Goal: Information Seeking & Learning: Check status

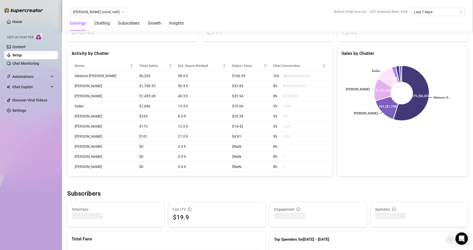
scroll to position [199, 0]
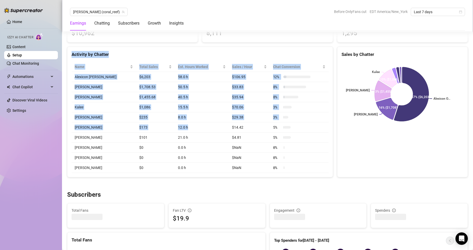
drag, startPoint x: 387, startPoint y: 32, endPoint x: 188, endPoint y: 133, distance: 222.9
click at [188, 133] on div "Chatting Chatter Sales & Tips $10,962 Messages Sent 8,111 Fans Engaged 1,295 Ac…" at bounding box center [267, 91] width 405 height 172
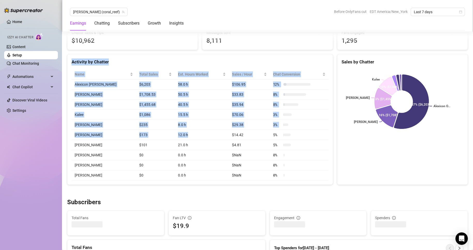
scroll to position [190, 0]
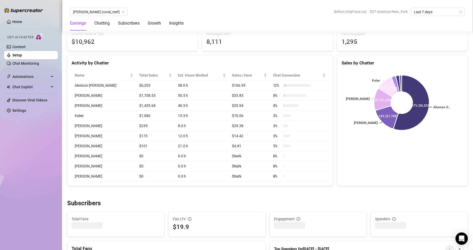
click at [356, 159] on div "Sales by Chatter Alexicon O... Jessa Marie Paulene G Kalee 57% ($6,203) 16% ($1…" at bounding box center [402, 120] width 131 height 130
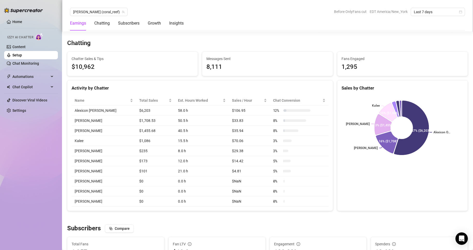
scroll to position [177, 0]
click at [430, 9] on span "Last 7 days" at bounding box center [438, 12] width 48 height 8
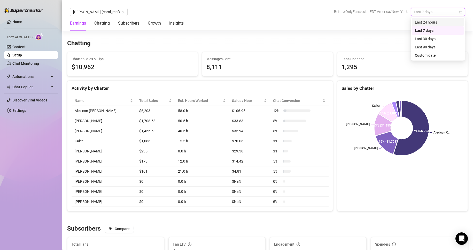
click at [430, 22] on div "Last 24 hours" at bounding box center [438, 22] width 46 height 6
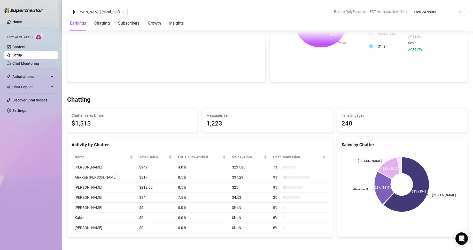
scroll to position [126, 0]
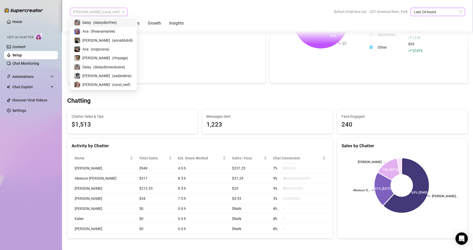
click at [89, 9] on span "Anna (coral_reef)" at bounding box center [98, 12] width 51 height 8
click at [93, 30] on span "( theavamariee )" at bounding box center [103, 31] width 25 height 6
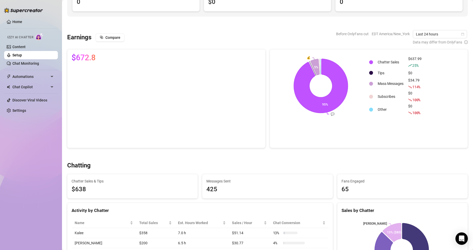
scroll to position [60, 0]
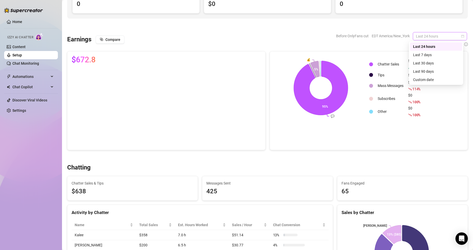
click at [447, 36] on span "Last 24 hours" at bounding box center [440, 36] width 48 height 8
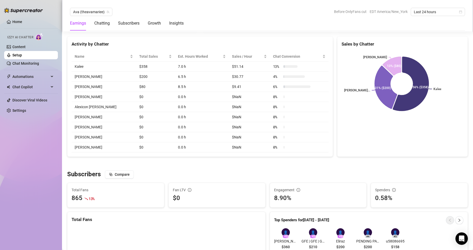
click at [343, 157] on div "Sales by Chatter Kalee Eduardo Le... Kenn 56% ($358) 31% ($200) 13% ($80)" at bounding box center [402, 96] width 131 height 120
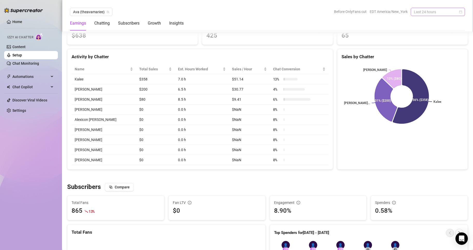
click at [443, 9] on span "Last 24 hours" at bounding box center [438, 12] width 48 height 8
click at [418, 57] on div "Custom date" at bounding box center [438, 55] width 46 height 6
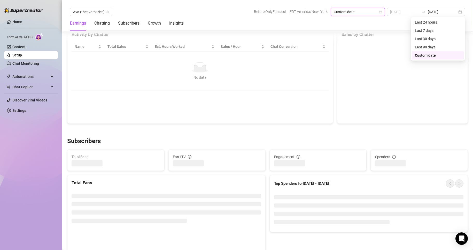
scroll to position [196, 0]
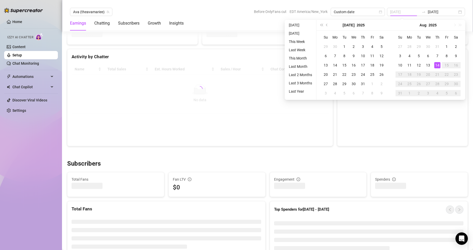
click at [437, 67] on div "14" at bounding box center [437, 65] width 6 height 6
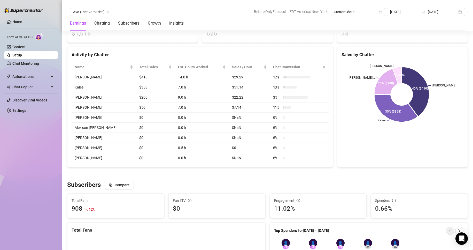
scroll to position [208, 0]
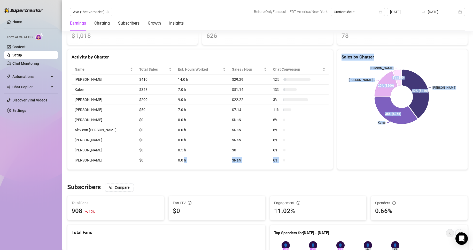
drag, startPoint x: 188, startPoint y: 174, endPoint x: 173, endPoint y: 158, distance: 22.7
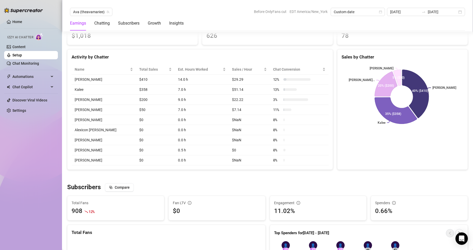
click at [171, 187] on div "Subscribers Compare" at bounding box center [267, 187] width 401 height 8
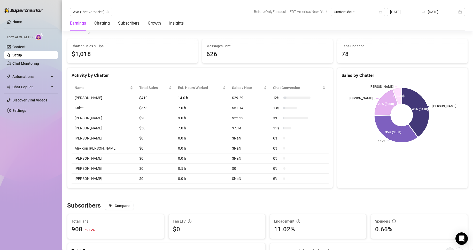
scroll to position [191, 0]
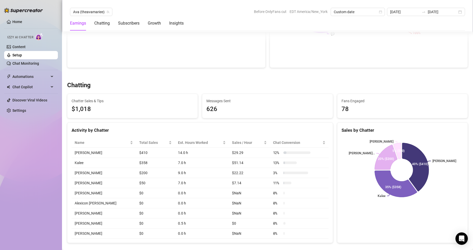
scroll to position [136, 0]
click at [460, 14] on div "2025-08-13 2025-08-14" at bounding box center [426, 12] width 78 height 8
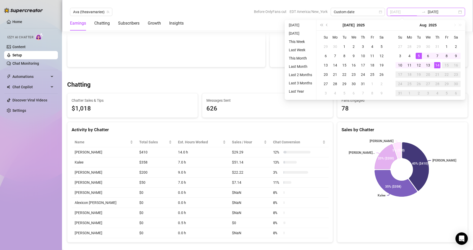
type input "[DATE]"
click at [436, 65] on div "14" at bounding box center [437, 65] width 6 height 6
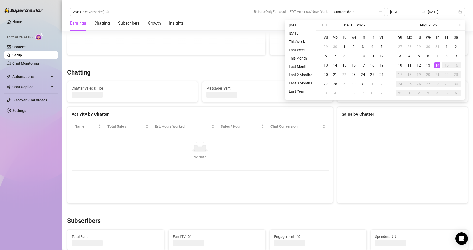
type input "[DATE]"
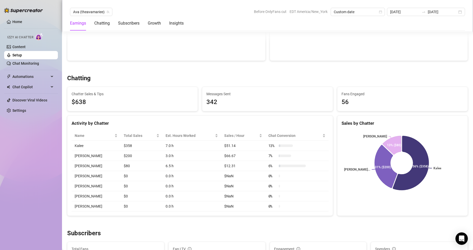
scroll to position [130, 0]
click at [108, 11] on icon "team" at bounding box center [107, 11] width 3 height 3
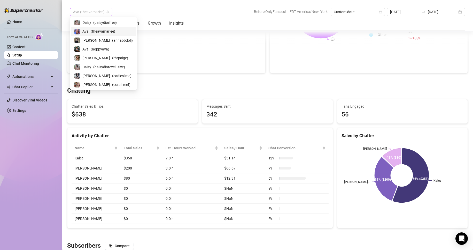
click at [98, 11] on span "Ava (theavamariee)" at bounding box center [91, 12] width 36 height 8
click at [112, 57] on span "( rhrpaige )" at bounding box center [120, 58] width 16 height 6
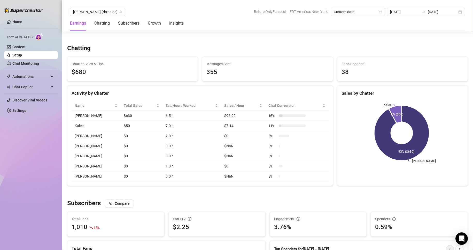
scroll to position [172, 0]
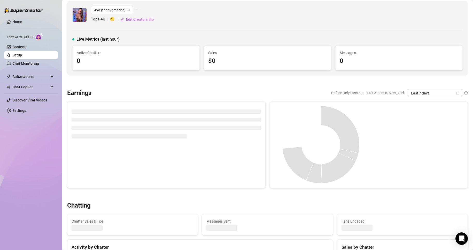
scroll to position [3, 0]
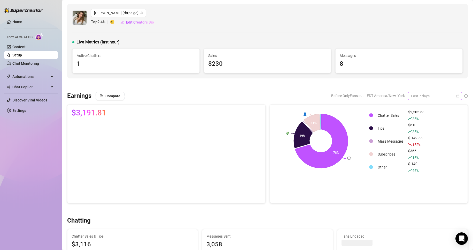
click at [433, 96] on span "Last 7 days" at bounding box center [435, 96] width 48 height 8
click at [422, 138] on div "Custom date" at bounding box center [431, 139] width 46 height 6
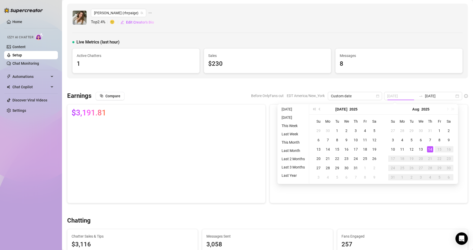
click at [429, 148] on div "14" at bounding box center [430, 149] width 6 height 6
type input "[DATE]"
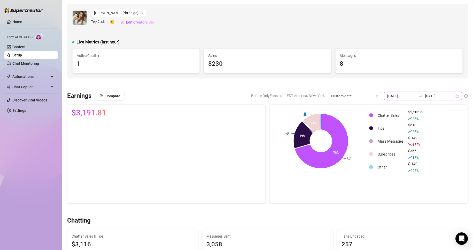
click at [429, 97] on input "[DATE]" at bounding box center [439, 96] width 29 height 6
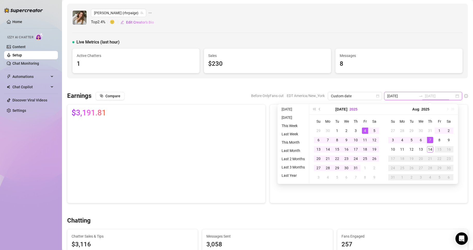
type input "[DATE]"
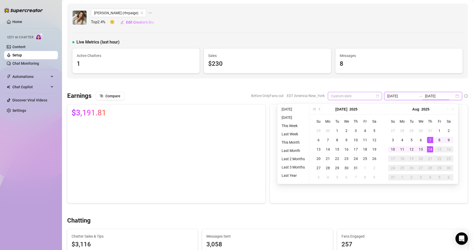
click at [347, 97] on span "Custom date" at bounding box center [355, 96] width 48 height 8
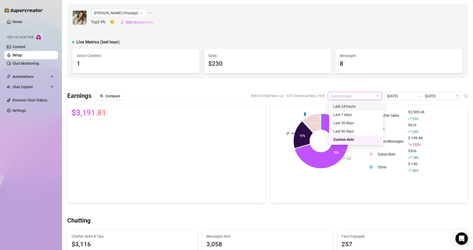
click at [350, 104] on div "Last 24 hours" at bounding box center [356, 106] width 46 height 6
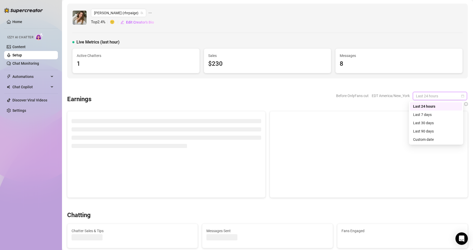
click at [435, 95] on span "Last 24 hours" at bounding box center [440, 96] width 48 height 8
click at [387, 97] on span "EDT America/New_York" at bounding box center [391, 96] width 38 height 8
click at [426, 95] on span "Last 24 hours" at bounding box center [440, 96] width 48 height 8
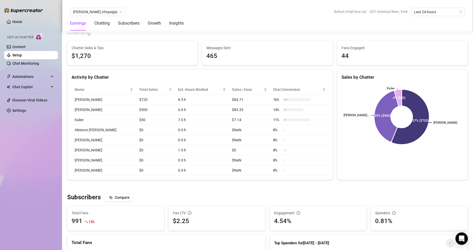
scroll to position [195, 0]
click at [432, 11] on span "Last 24 hours" at bounding box center [438, 12] width 48 height 8
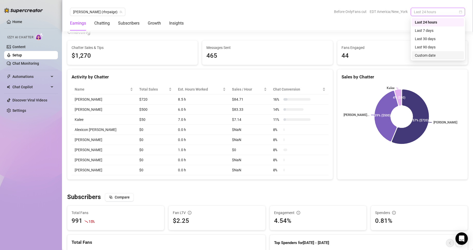
click at [425, 53] on div "Custom date" at bounding box center [438, 55] width 46 height 6
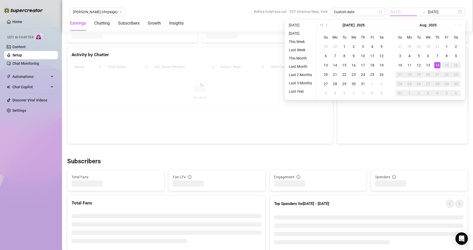
click at [435, 66] on div "14" at bounding box center [437, 65] width 6 height 6
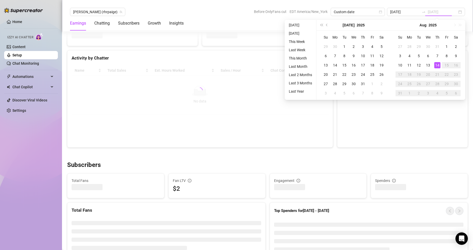
click at [435, 66] on div "14" at bounding box center [437, 65] width 6 height 6
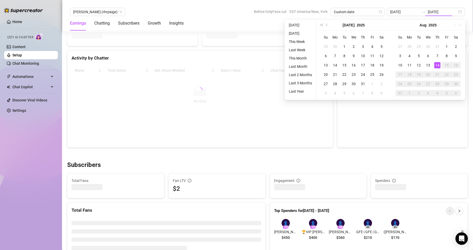
type input "[DATE]"
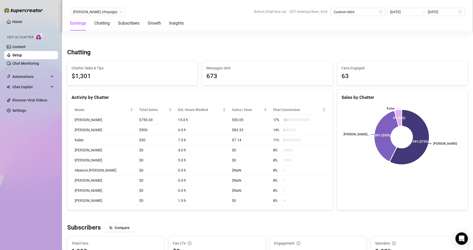
scroll to position [168, 0]
